Goal: Information Seeking & Learning: Check status

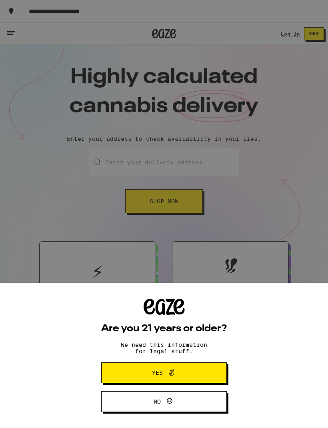
click at [134, 369] on span "Yes" at bounding box center [164, 372] width 61 height 10
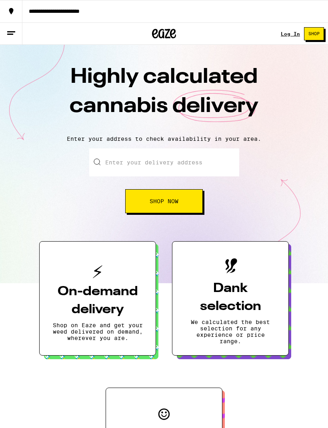
click at [108, 166] on input "Enter your delivery address" at bounding box center [164, 162] width 150 height 28
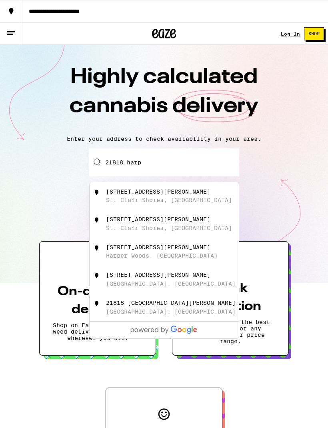
click at [111, 195] on div "[STREET_ADDRESS][PERSON_NAME]" at bounding box center [158, 191] width 104 height 6
type input "[STREET_ADDRESS][PERSON_NAME]"
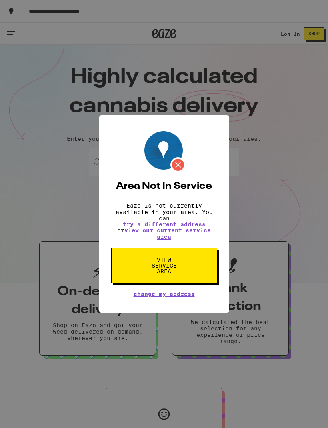
click at [159, 237] on link "view our current service area" at bounding box center [167, 233] width 86 height 13
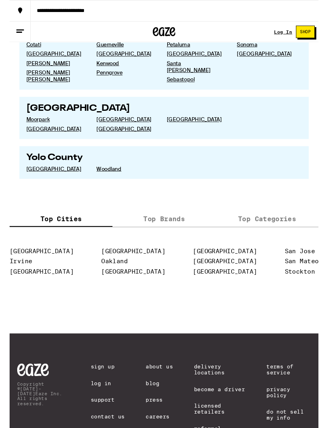
scroll to position [1570, 0]
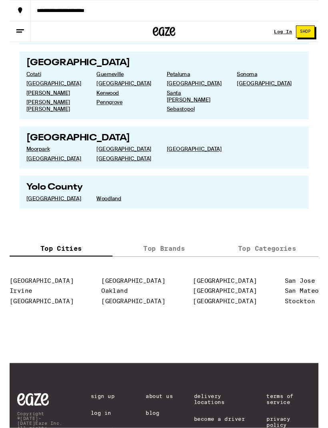
click at [112, 318] on link "[GEOGRAPHIC_DATA]" at bounding box center [131, 320] width 68 height 8
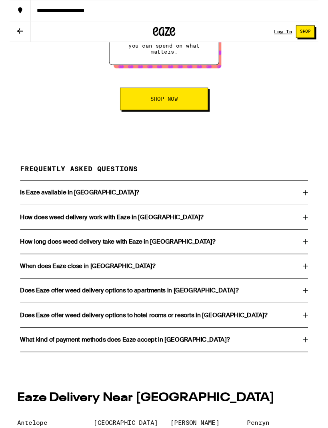
scroll to position [1515, 0]
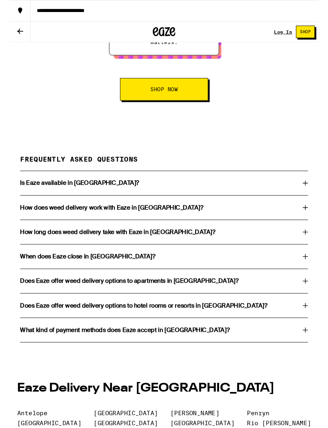
click at [24, 198] on h3 "Is Eaze available in [GEOGRAPHIC_DATA]?" at bounding box center [74, 194] width 126 height 6
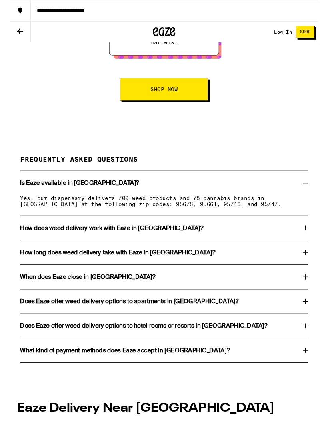
click at [310, 198] on div "Is Eaze available in [GEOGRAPHIC_DATA]?" at bounding box center [163, 194] width 305 height 6
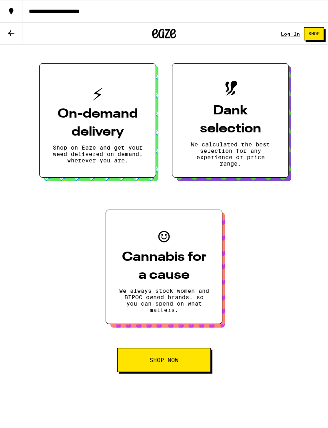
scroll to position [1249, 0]
